Goal: Task Accomplishment & Management: Manage account settings

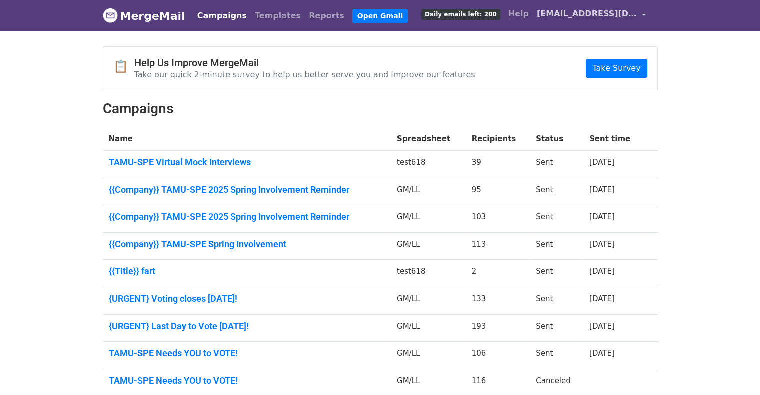
click at [595, 15] on span "[EMAIL_ADDRESS][DOMAIN_NAME]" at bounding box center [587, 14] width 100 height 12
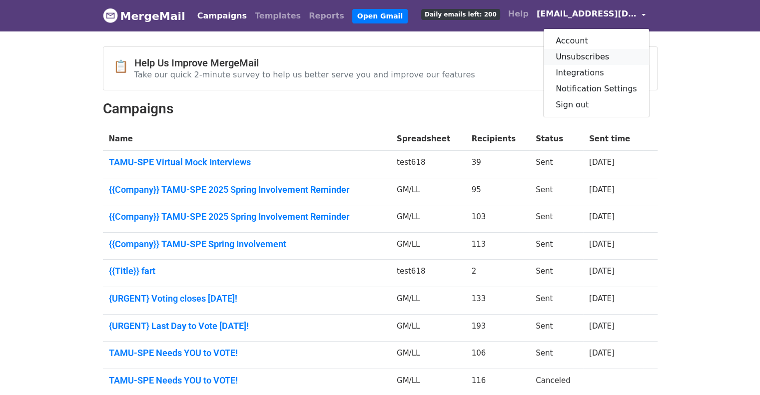
click at [587, 55] on link "Unsubscribes" at bounding box center [596, 57] width 105 height 16
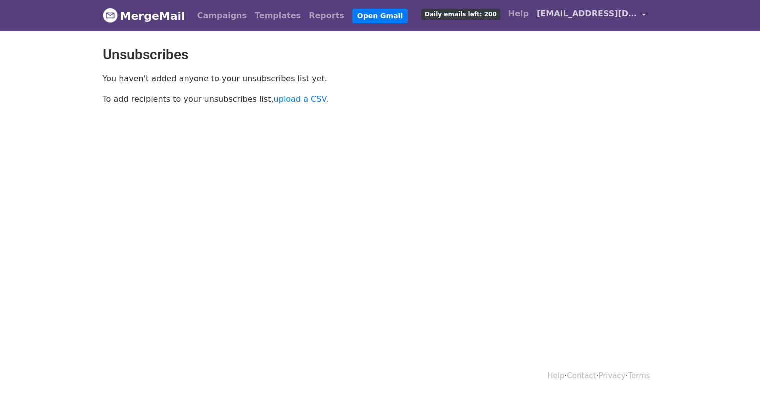
click at [586, 15] on span "[EMAIL_ADDRESS][DOMAIN_NAME]" at bounding box center [587, 14] width 100 height 12
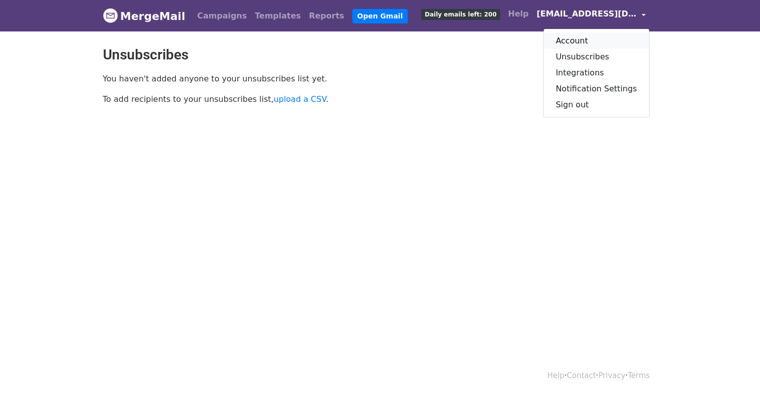
click at [600, 40] on link "Account" at bounding box center [596, 41] width 105 height 16
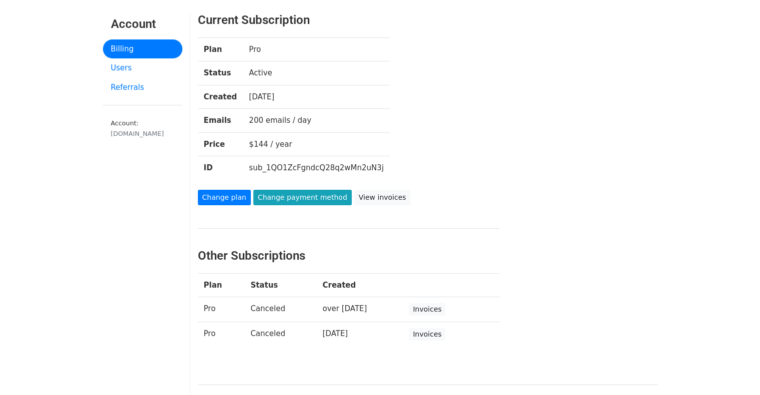
scroll to position [33, 0]
click at [376, 197] on link "View invoices" at bounding box center [382, 197] width 56 height 15
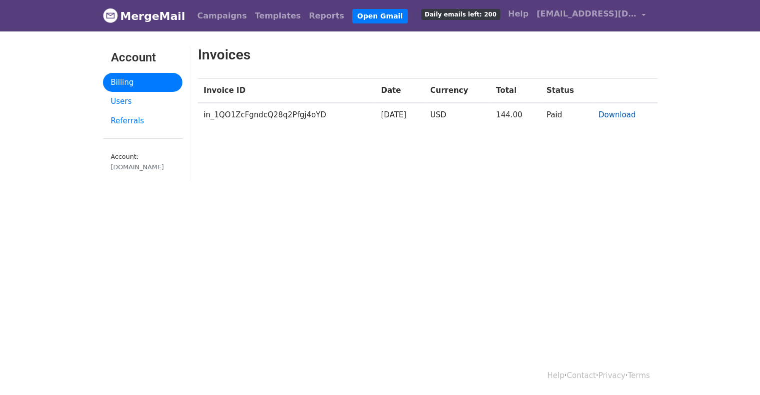
click at [604, 114] on link "Download" at bounding box center [617, 114] width 37 height 9
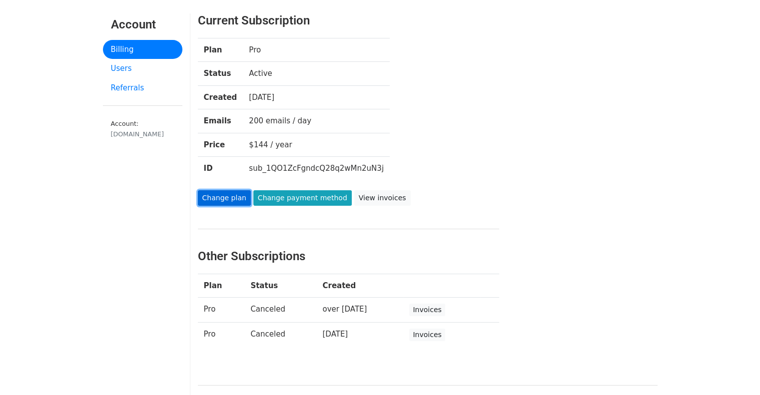
click at [232, 197] on link "Change plan" at bounding box center [224, 197] width 53 height 15
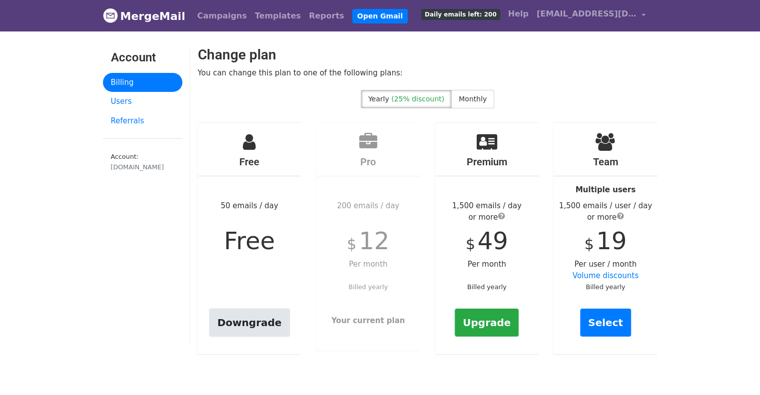
click at [264, 328] on link "Downgrade" at bounding box center [249, 323] width 80 height 28
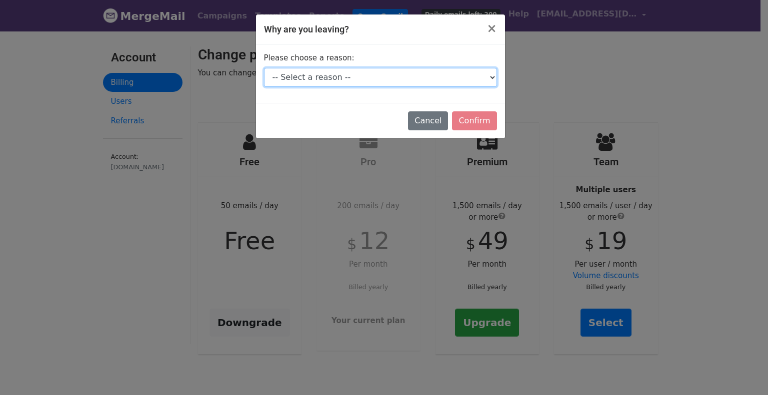
click at [445, 80] on select "-- Select a reason -- I don't send enough emails It's too expensive I had a tec…" at bounding box center [380, 77] width 233 height 19
select select "I don't send enough emails"
click at [264, 68] on select "-- Select a reason -- I don't send enough emails It's too expensive I had a tec…" at bounding box center [380, 77] width 233 height 19
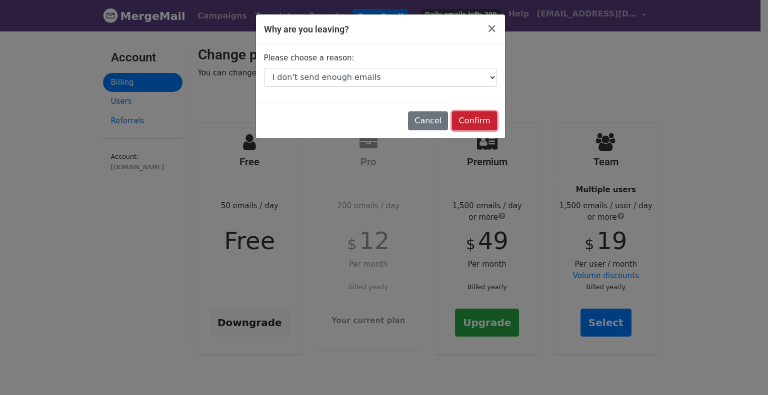
click at [472, 118] on input "Confirm" at bounding box center [474, 120] width 44 height 19
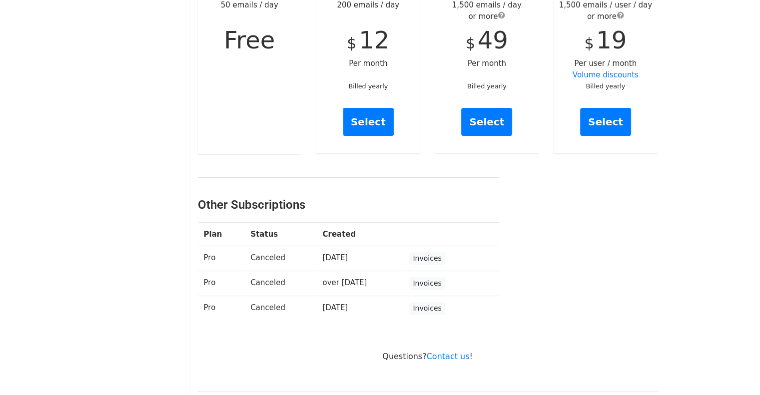
scroll to position [242, 0]
click at [431, 255] on link "Invoices" at bounding box center [426, 258] width 35 height 12
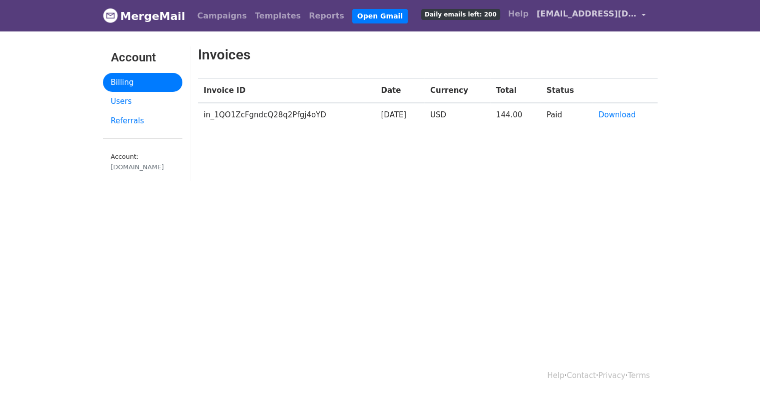
click at [589, 6] on link "[EMAIL_ADDRESS][DOMAIN_NAME]" at bounding box center [591, 15] width 117 height 23
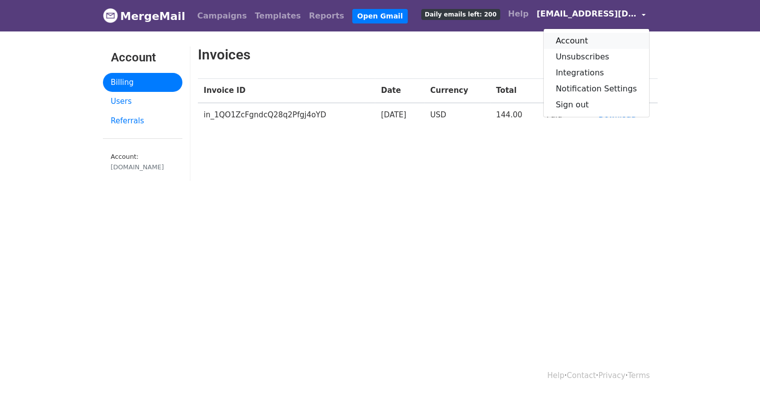
click at [572, 42] on link "Account" at bounding box center [596, 41] width 105 height 16
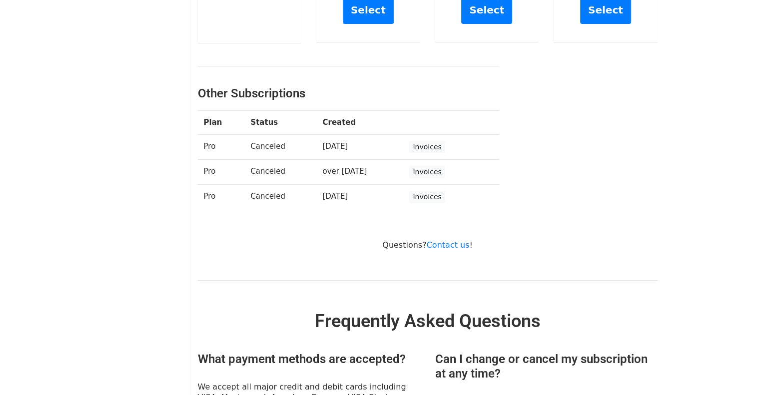
scroll to position [322, 0]
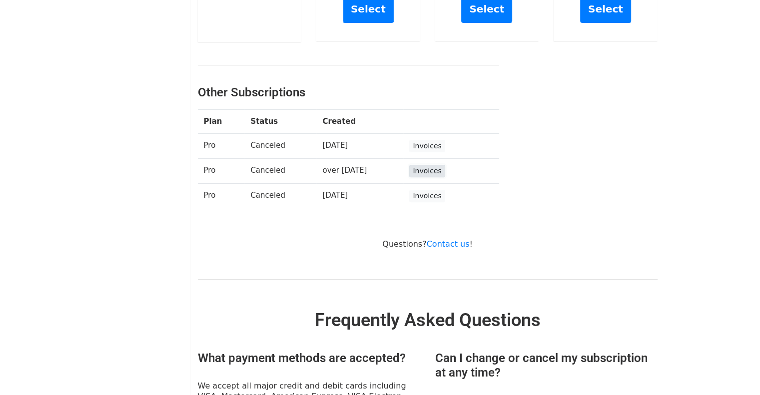
click at [413, 169] on link "Invoices" at bounding box center [426, 171] width 35 height 12
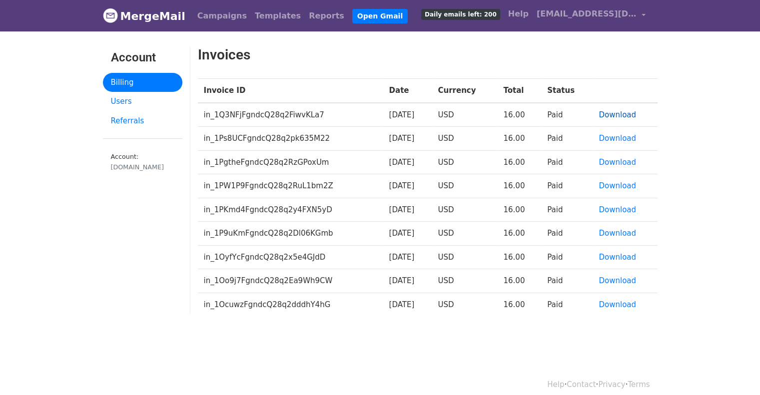
click at [612, 113] on link "Download" at bounding box center [617, 114] width 37 height 9
